Goal: Task Accomplishment & Management: Use online tool/utility

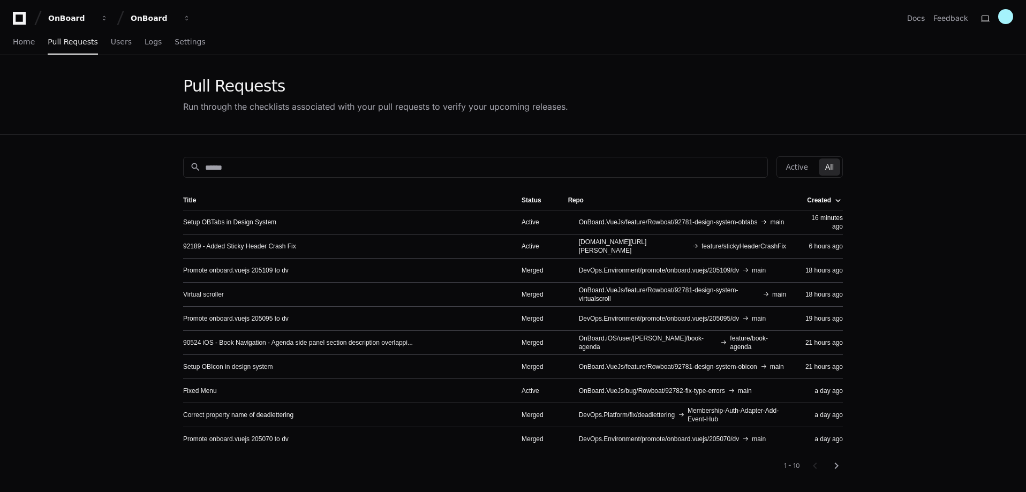
click at [831, 197] on div "Created" at bounding box center [819, 200] width 24 height 9
click at [831, 198] on div "Created" at bounding box center [819, 200] width 24 height 9
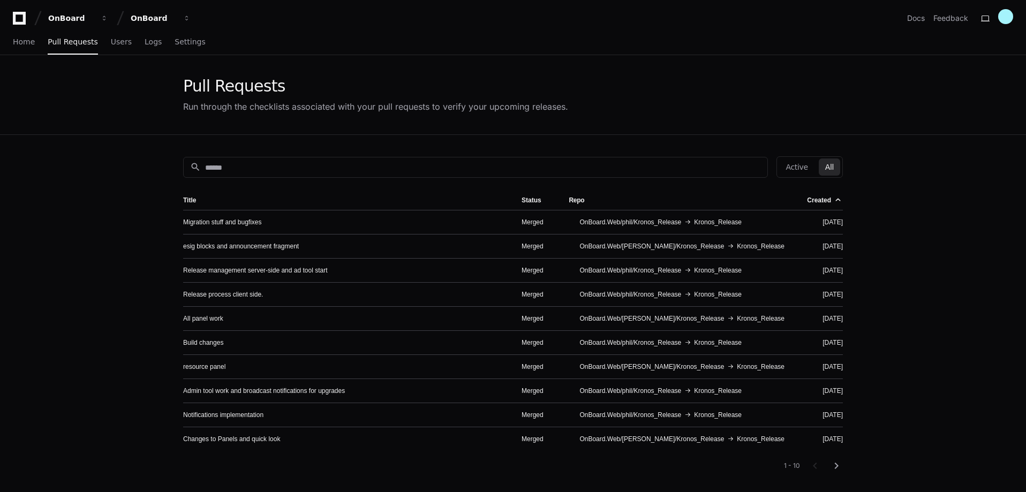
click at [821, 201] on div "Created" at bounding box center [819, 200] width 24 height 9
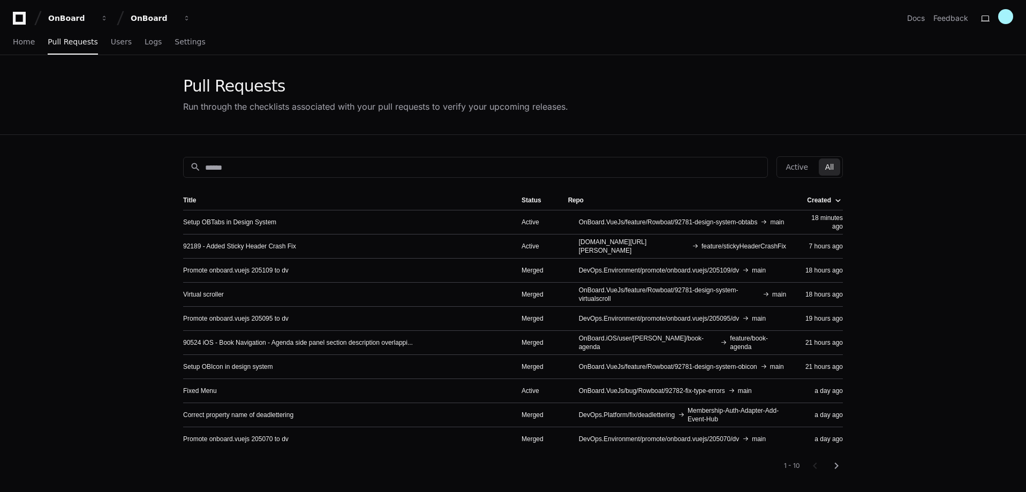
click at [819, 198] on div "Created" at bounding box center [819, 200] width 24 height 9
click at [837, 198] on div at bounding box center [838, 197] width 6 height 1
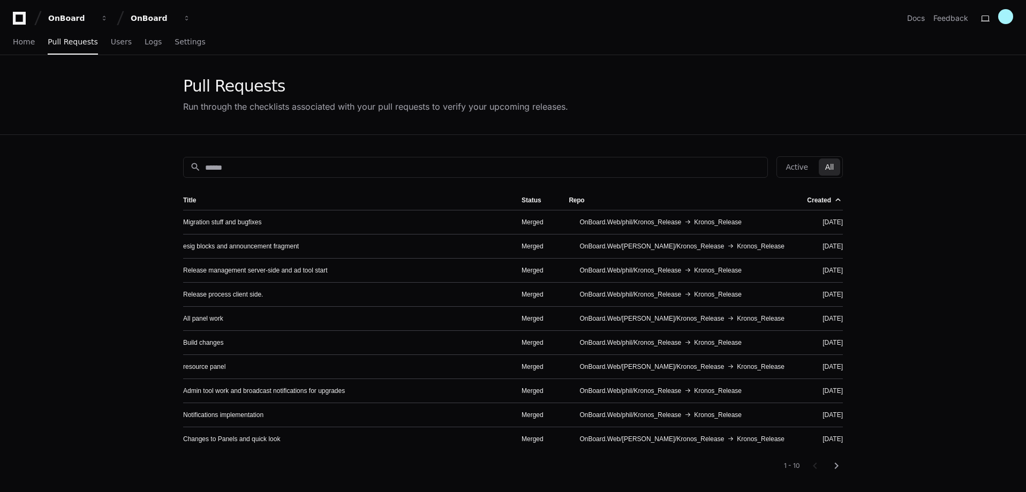
drag, startPoint x: 837, startPoint y: 196, endPoint x: 950, endPoint y: 174, distance: 114.7
click at [950, 174] on app-pull-request-list-page "Pull Requests Run through the checklists associated with your pull requests to …" at bounding box center [513, 341] width 1026 height 572
click at [924, 197] on app-pull-request-list-page "Pull Requests Run through the checklists associated with your pull requests to …" at bounding box center [513, 341] width 1026 height 572
click at [814, 161] on button "Active" at bounding box center [797, 167] width 35 height 17
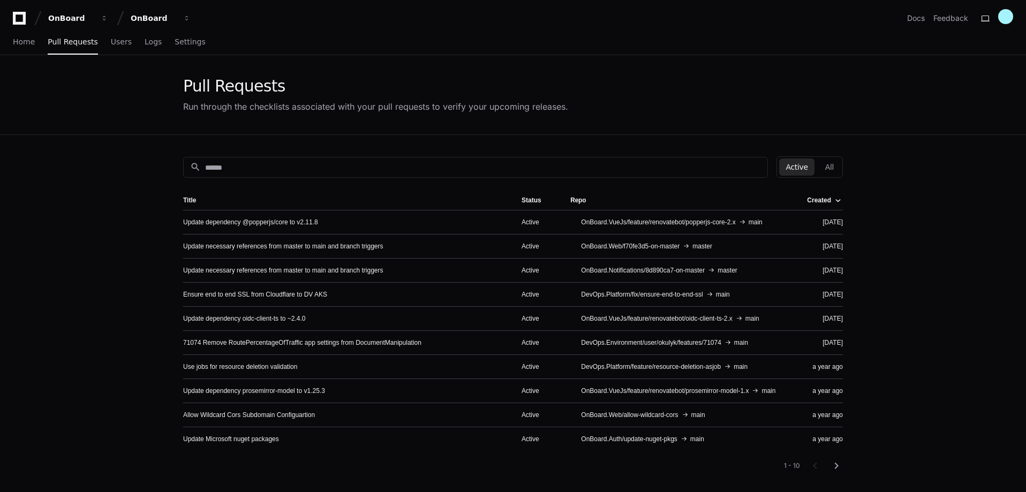
click at [836, 204] on div at bounding box center [838, 203] width 6 height 1
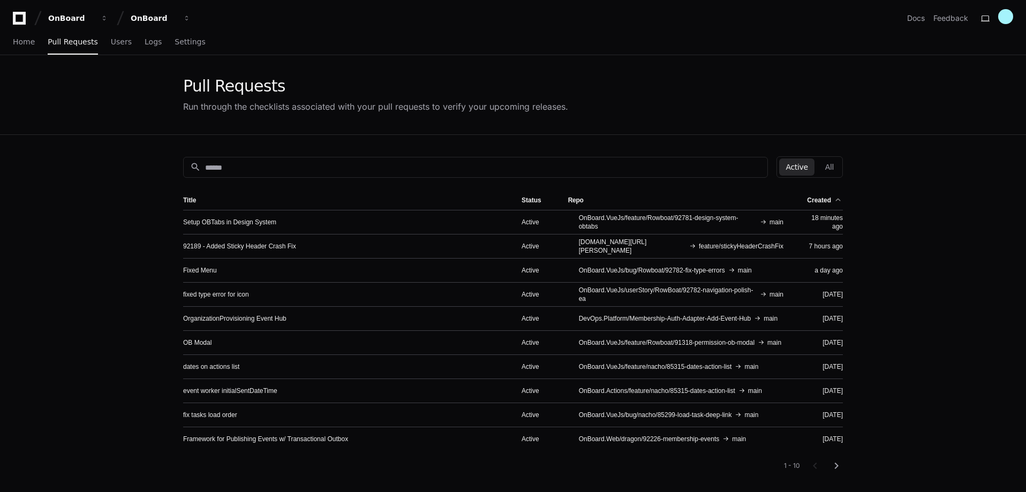
click at [836, 197] on div at bounding box center [838, 197] width 6 height 1
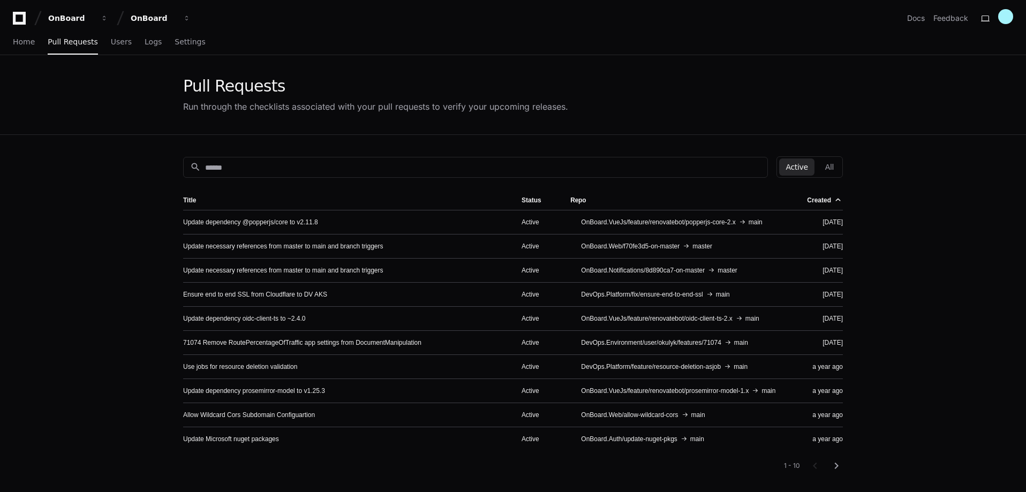
click at [836, 197] on div at bounding box center [838, 197] width 6 height 1
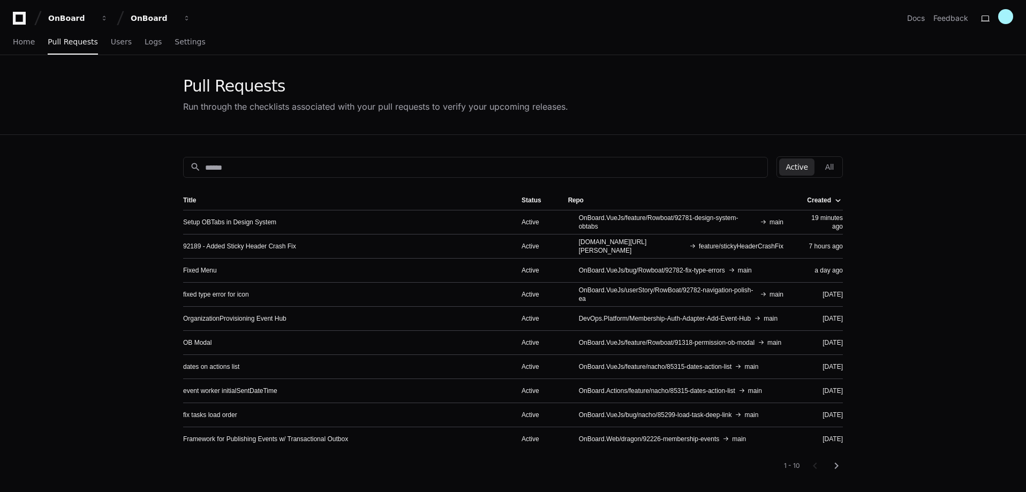
click at [834, 199] on div "Created" at bounding box center [824, 200] width 34 height 9
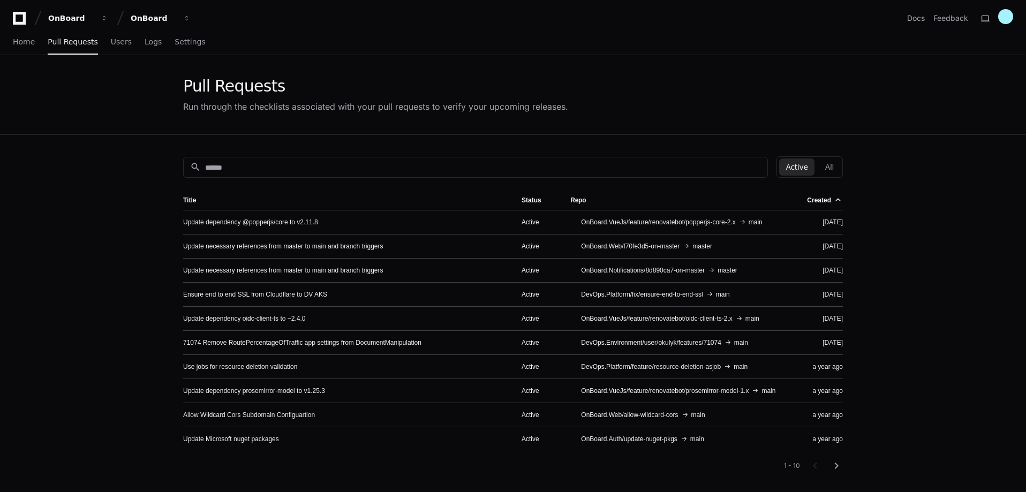
click at [833, 201] on div "Created" at bounding box center [824, 200] width 34 height 9
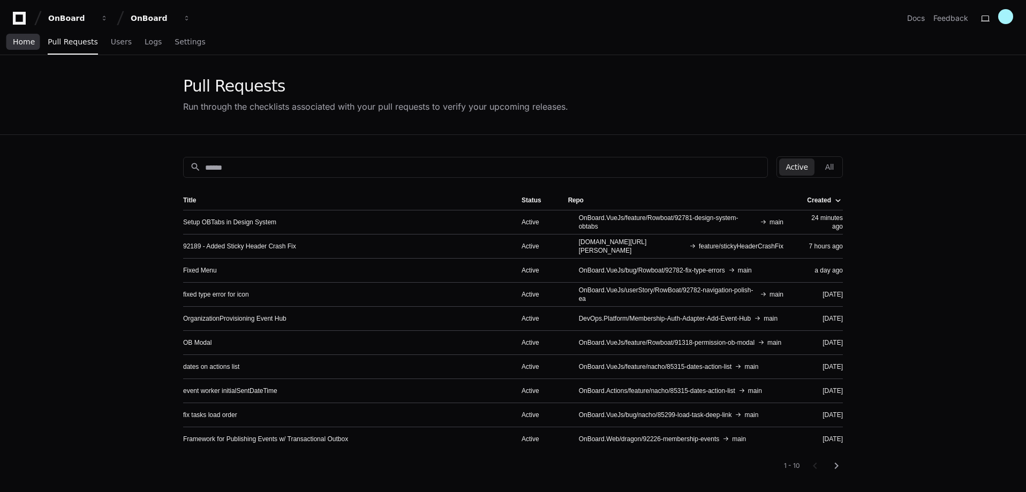
click at [18, 35] on link "Home" at bounding box center [24, 42] width 22 height 25
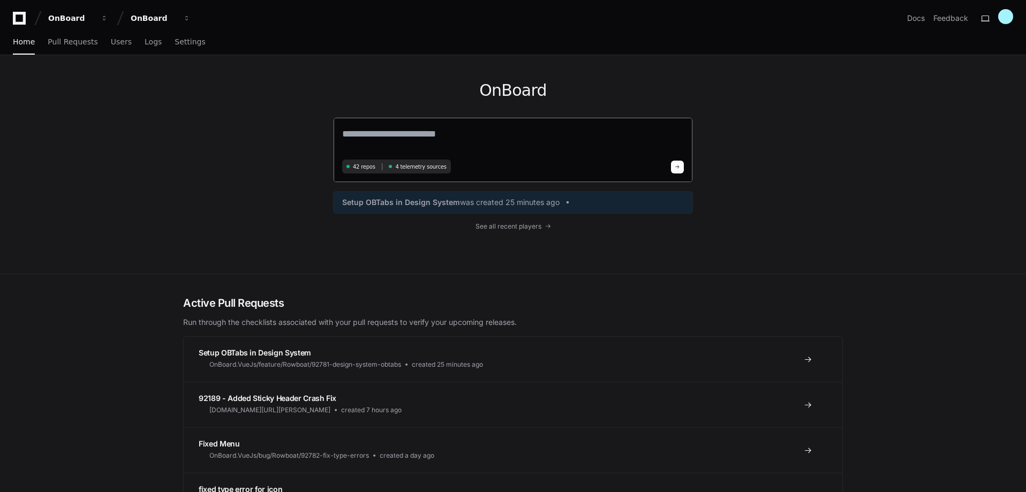
click at [462, 140] on textarea at bounding box center [513, 141] width 342 height 30
paste textarea "**********"
type textarea "**********"
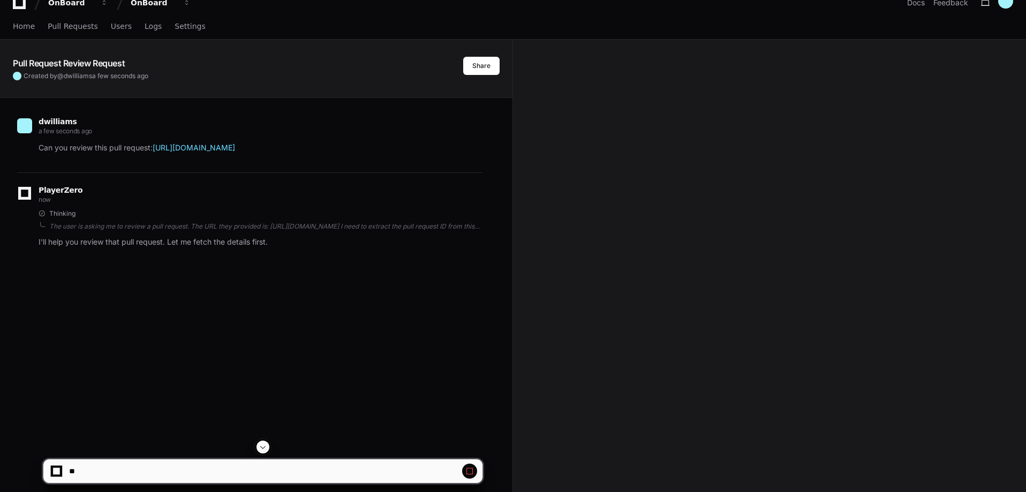
scroll to position [13, 0]
